Goal: Navigation & Orientation: Understand site structure

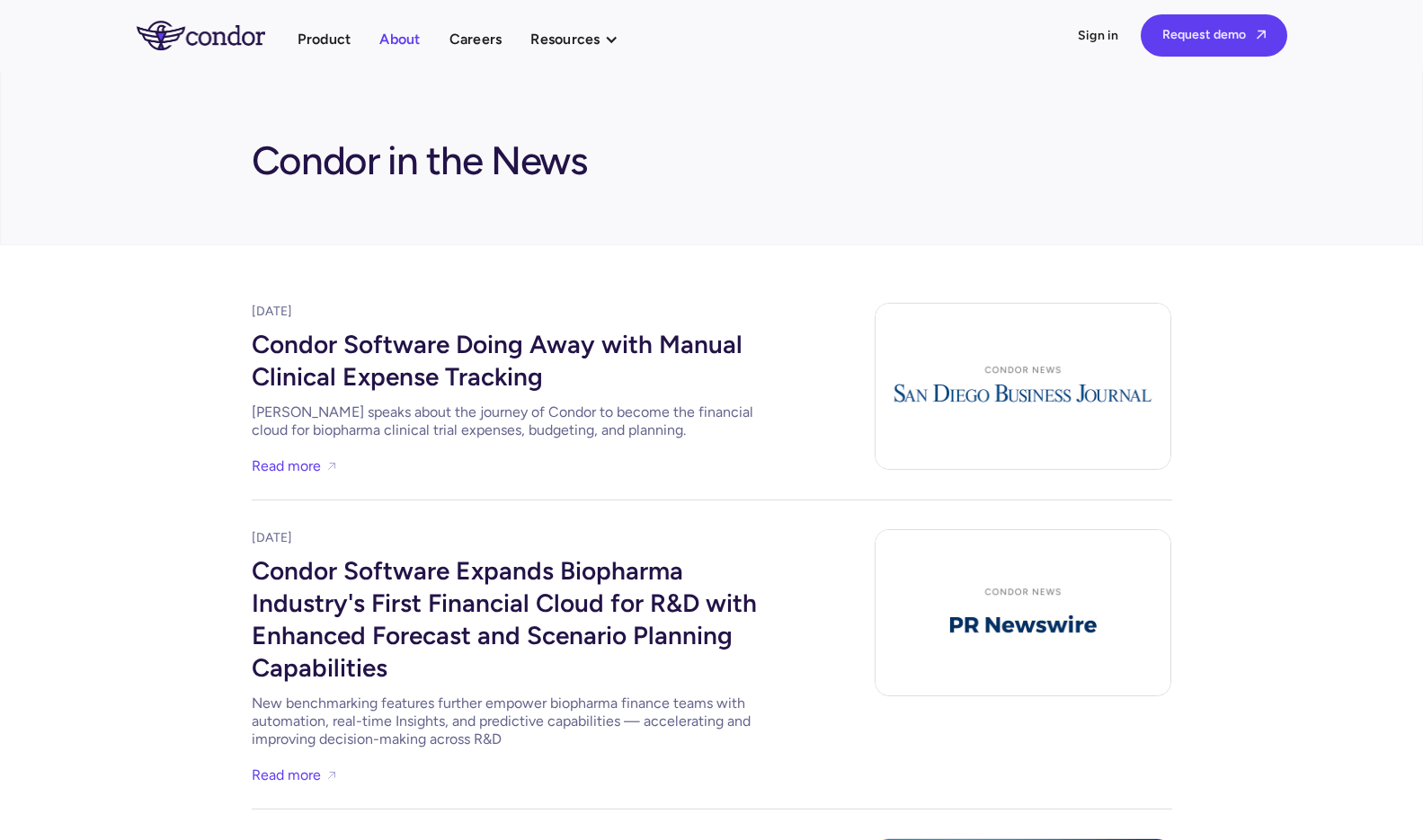
click at [384, 37] on link "About" at bounding box center [400, 38] width 40 height 25
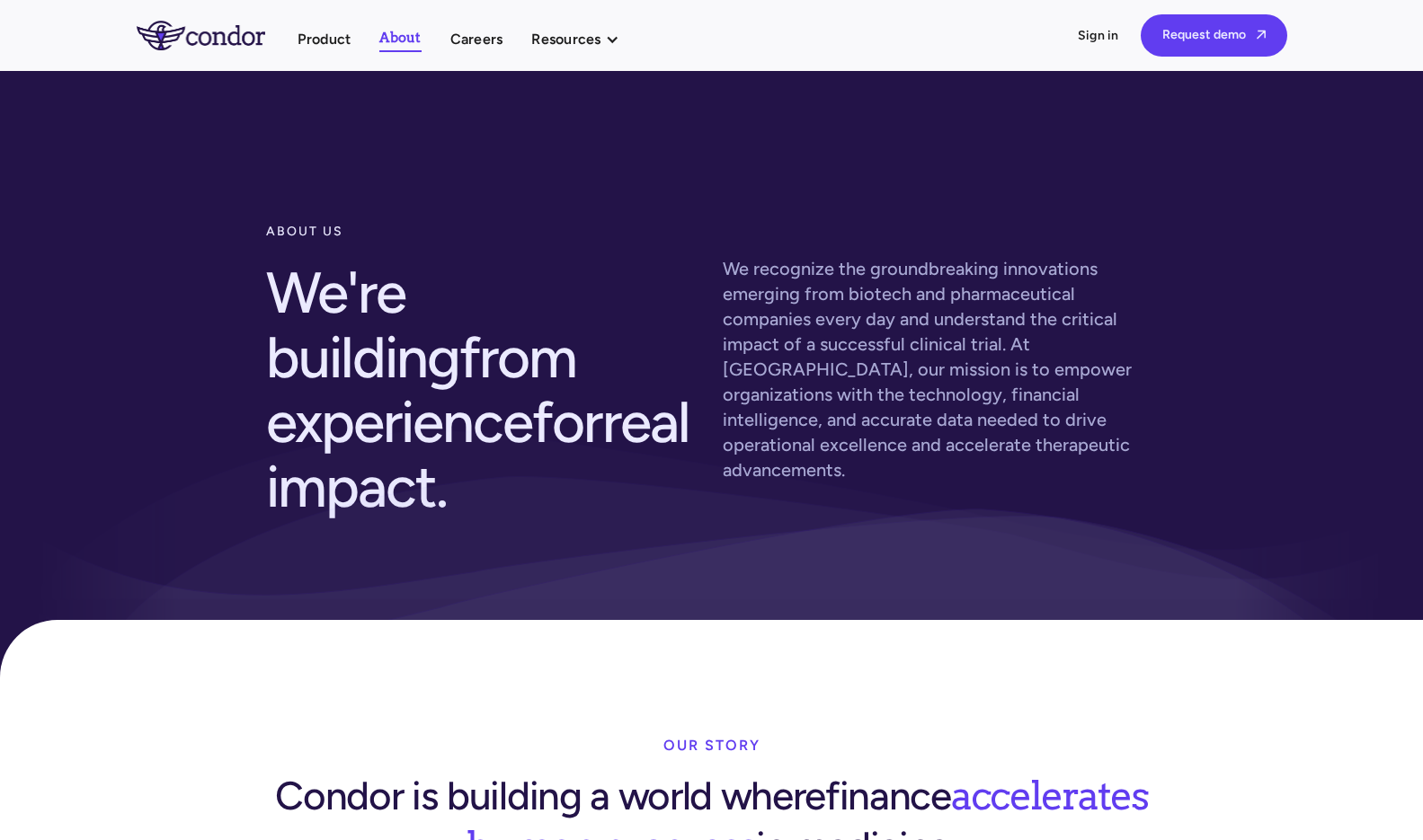
drag, startPoint x: 192, startPoint y: 444, endPoint x: 251, endPoint y: -59, distance: 506.4
click at [304, 26] on ul "Product About Careers Resources Thought leadership Case studies News Events" at bounding box center [467, 38] width 340 height 26
click at [339, 43] on link "Product" at bounding box center [324, 38] width 54 height 25
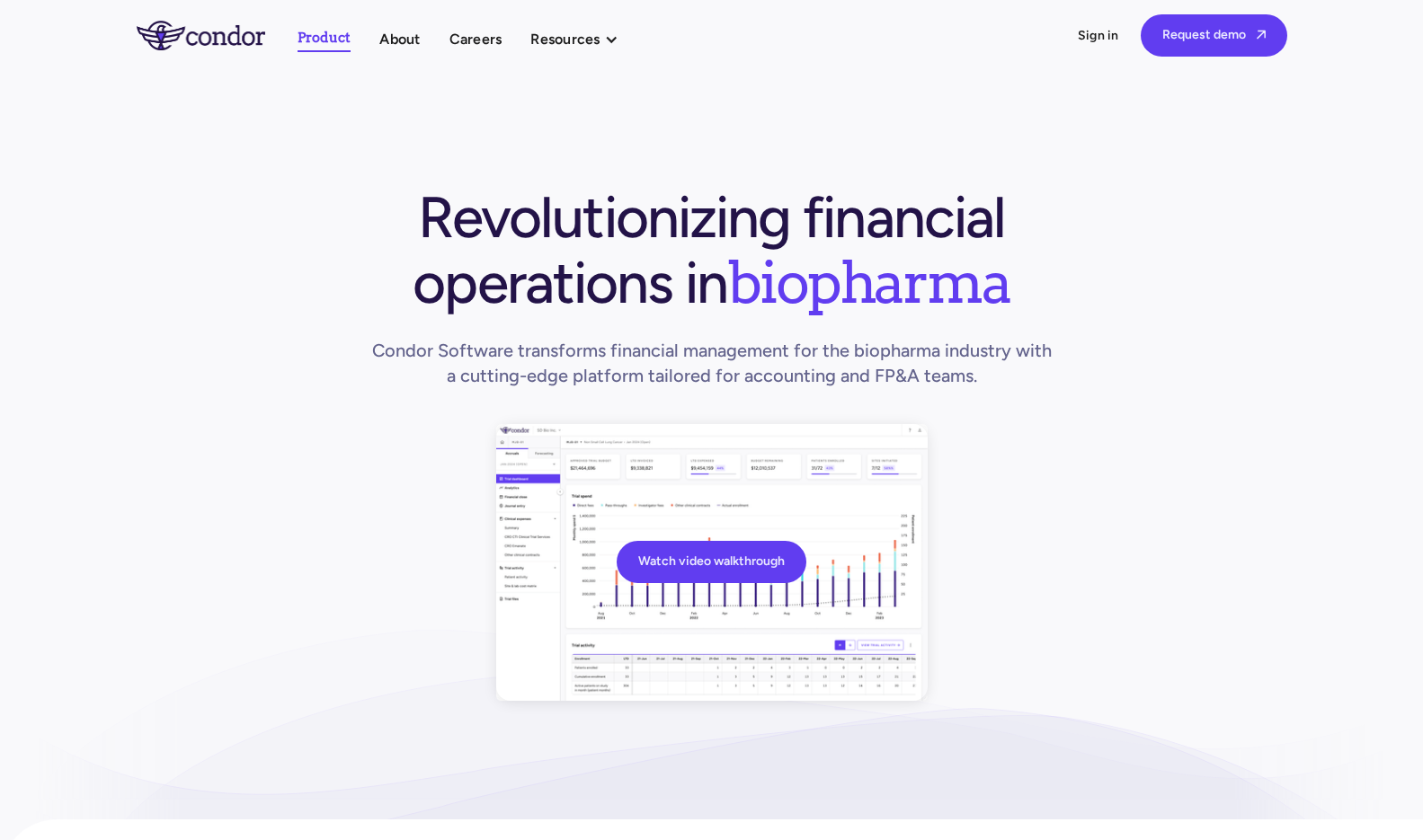
drag, startPoint x: 233, startPoint y: 404, endPoint x: 325, endPoint y: -113, distance: 525.1
click at [556, 33] on div "Resources" at bounding box center [566, 38] width 70 height 25
click at [565, 178] on link "Events" at bounding box center [630, 168] width 198 height 31
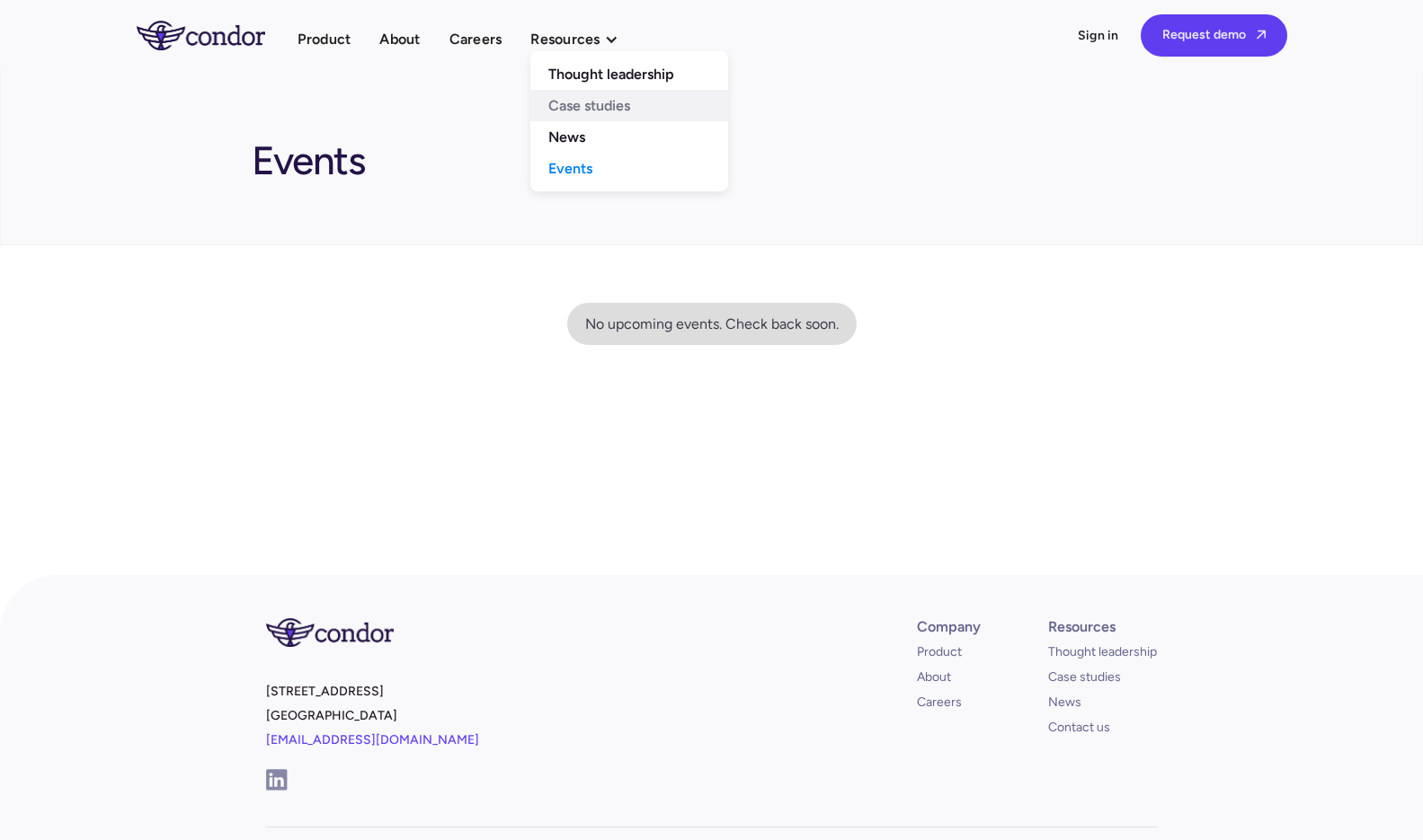
click at [572, 108] on link "Case studies" at bounding box center [630, 105] width 198 height 31
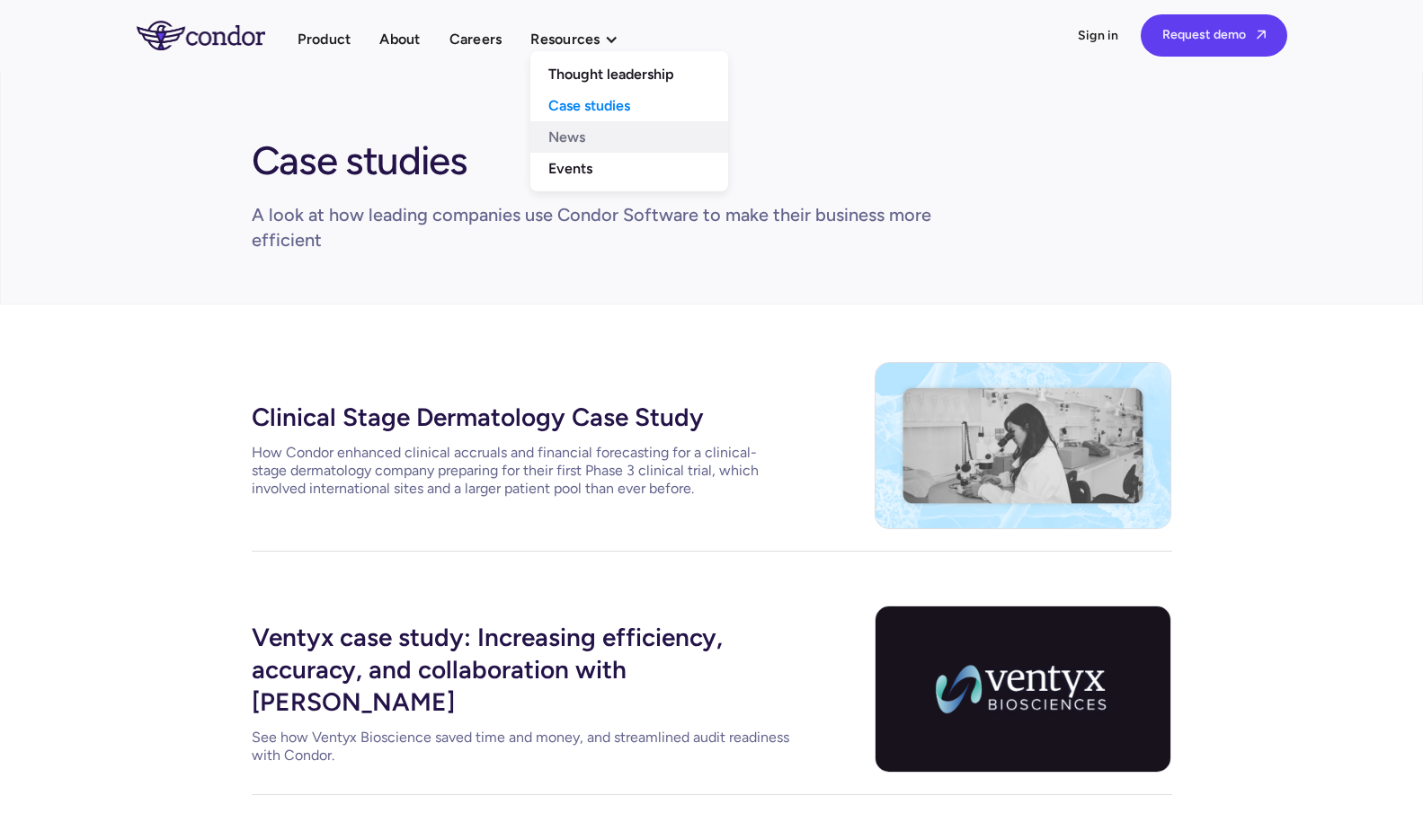
click at [572, 139] on link "News" at bounding box center [630, 137] width 198 height 31
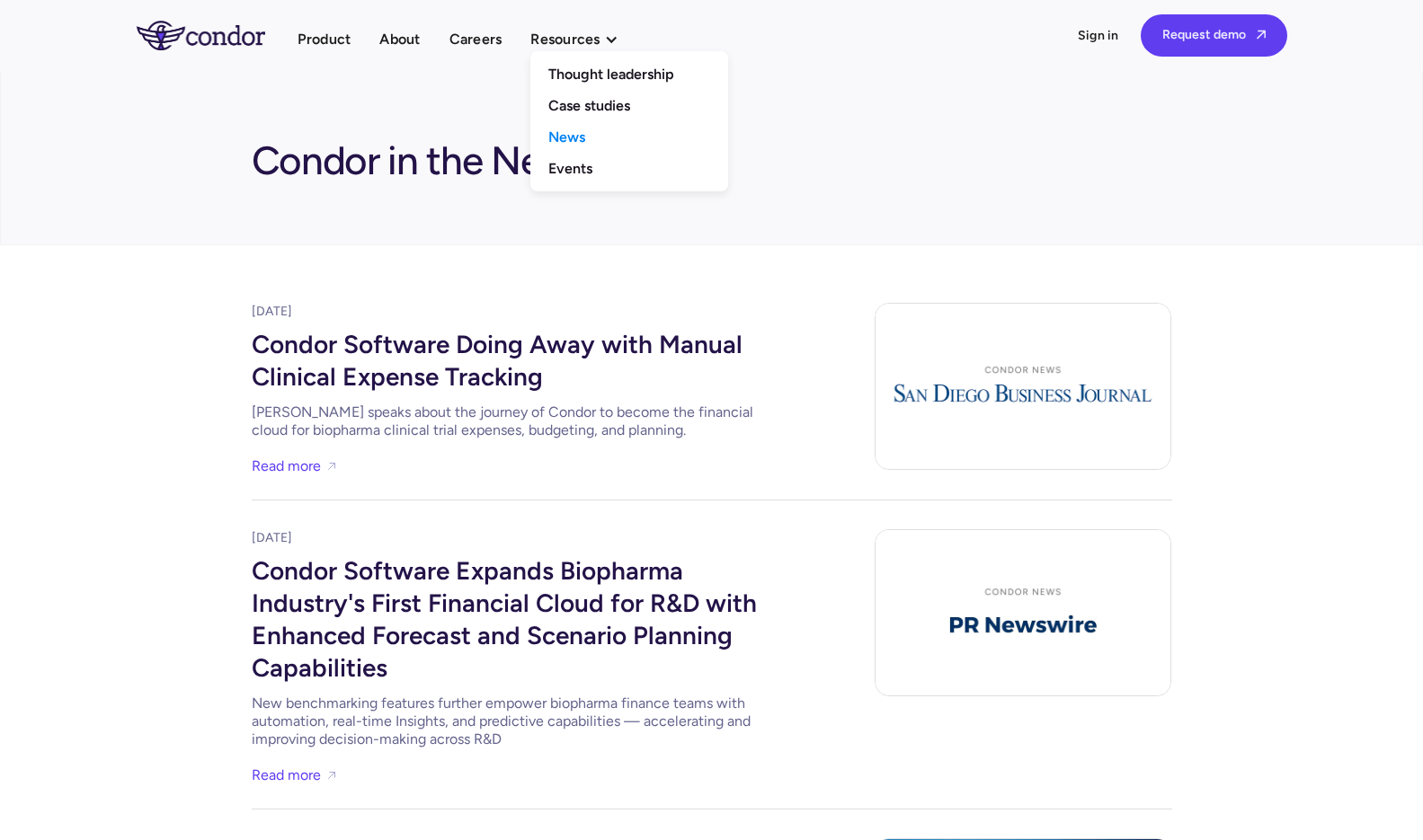
drag, startPoint x: 582, startPoint y: 78, endPoint x: 531, endPoint y: 65, distance: 52.6
click at [582, 79] on link "Thought leadership" at bounding box center [630, 74] width 198 height 31
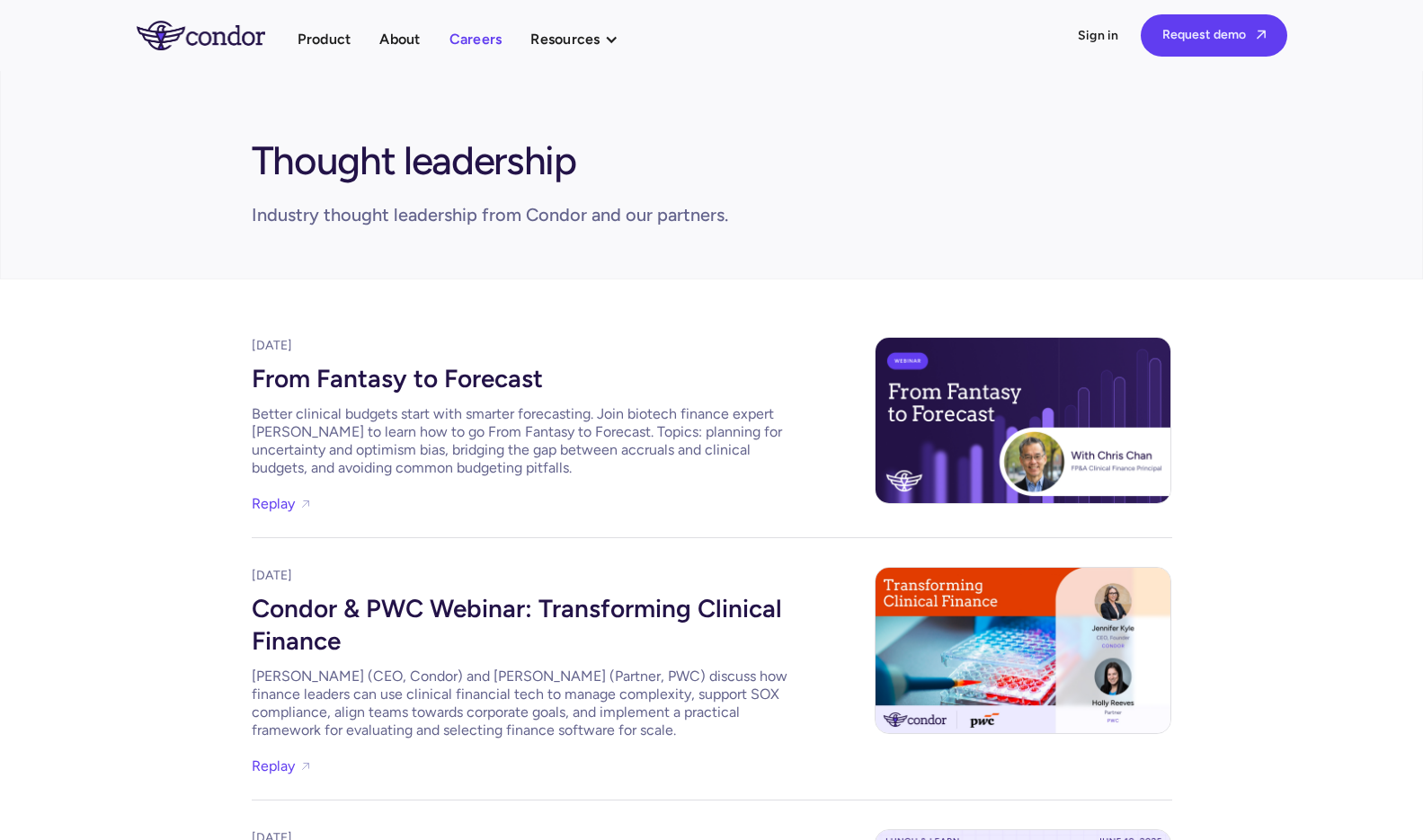
click at [483, 47] on link "Careers" at bounding box center [476, 38] width 53 height 25
